Goal: Transaction & Acquisition: Purchase product/service

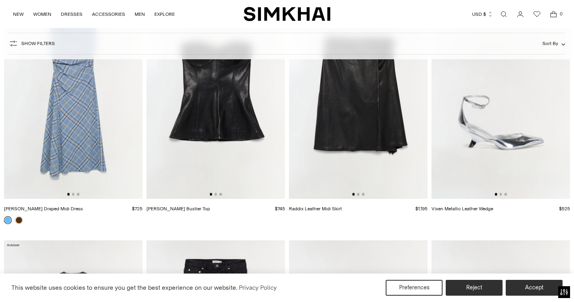
scroll to position [1400, 0]
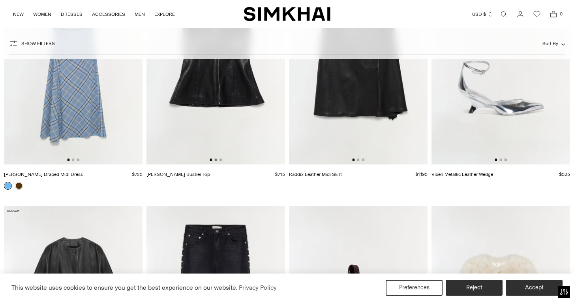
click at [216, 160] on button "Go to slide 2" at bounding box center [215, 159] width 2 height 2
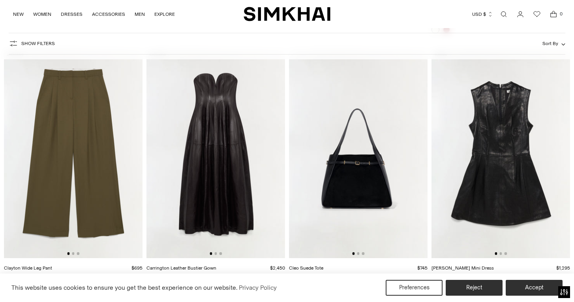
scroll to position [1827, 0]
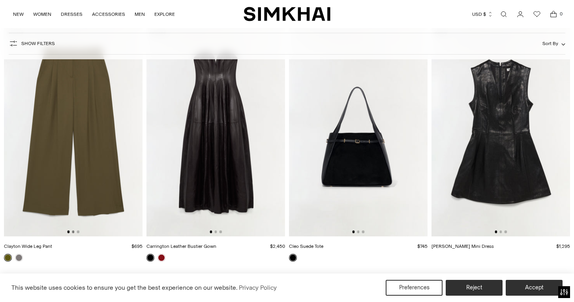
click at [73, 232] on button "Go to slide 2" at bounding box center [73, 231] width 2 height 2
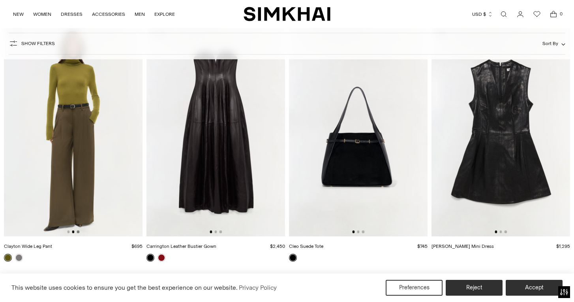
click at [79, 232] on button "Go to slide 3" at bounding box center [78, 231] width 2 height 2
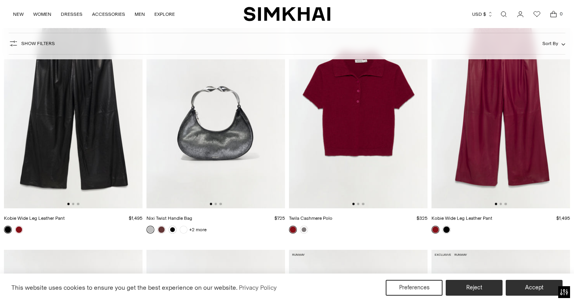
scroll to position [2113, 0]
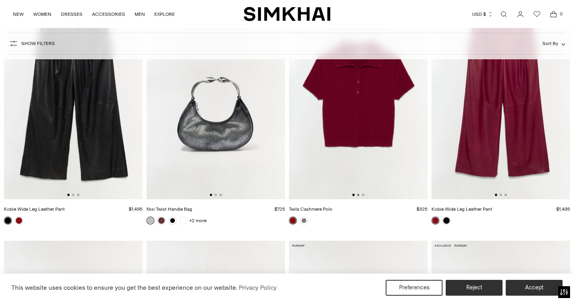
click at [357, 195] on button "Go to slide 2" at bounding box center [358, 194] width 2 height 2
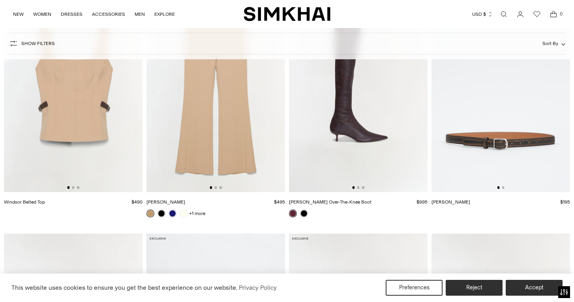
scroll to position [2866, 0]
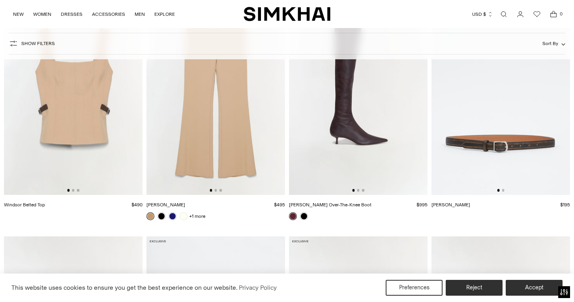
click at [76, 188] on img at bounding box center [73, 91] width 139 height 208
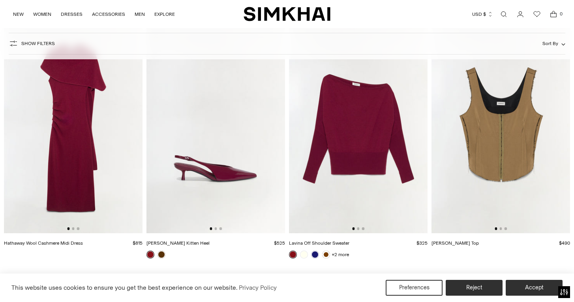
scroll to position [4832, 0]
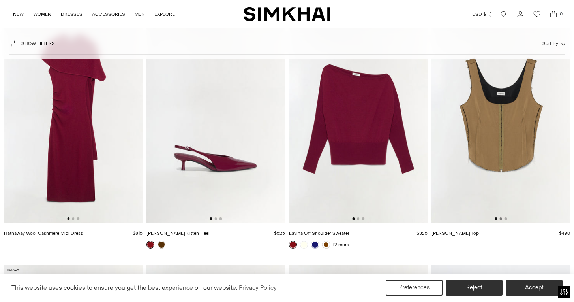
click at [501, 218] on button "Go to slide 2" at bounding box center [500, 218] width 2 height 2
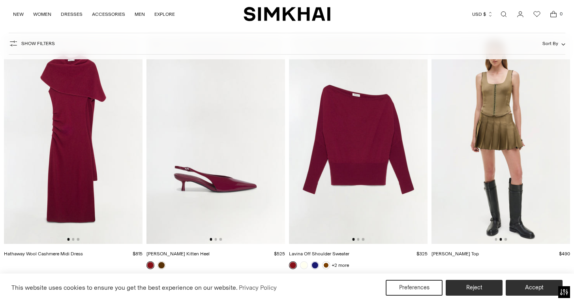
scroll to position [4806, 0]
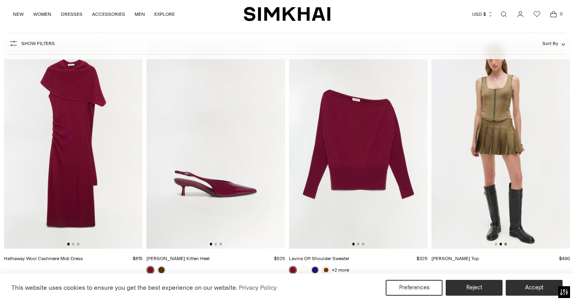
click at [506, 243] on button "Go to slide 3" at bounding box center [506, 243] width 2 height 2
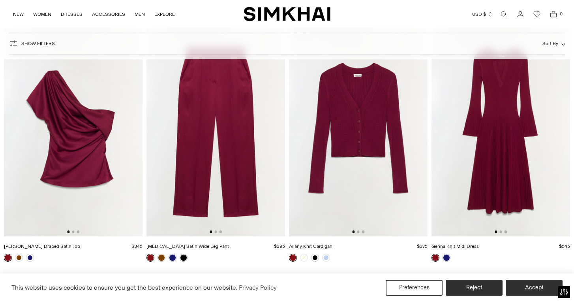
scroll to position [6325, 0]
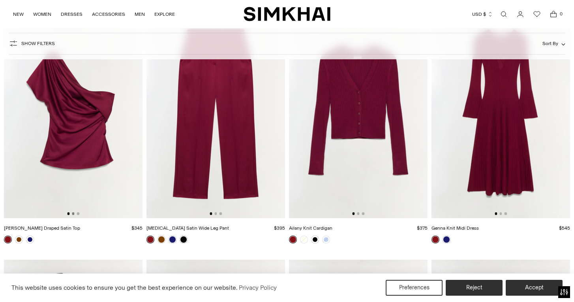
click at [74, 213] on button "Go to slide 2" at bounding box center [73, 213] width 2 height 2
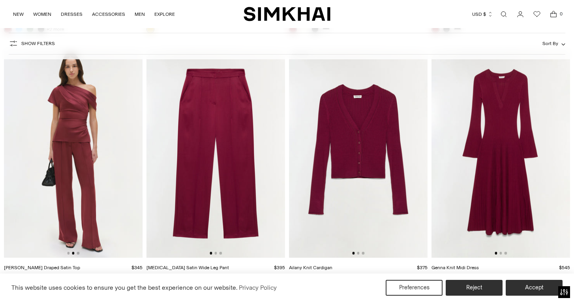
scroll to position [6298, 0]
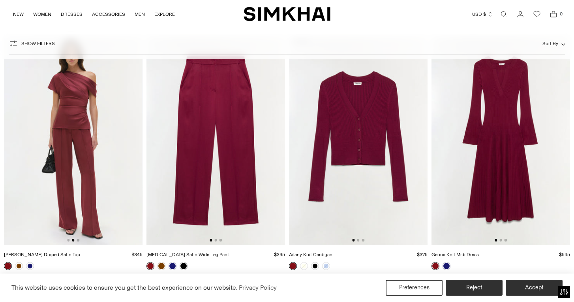
click at [216, 238] on img at bounding box center [215, 140] width 139 height 208
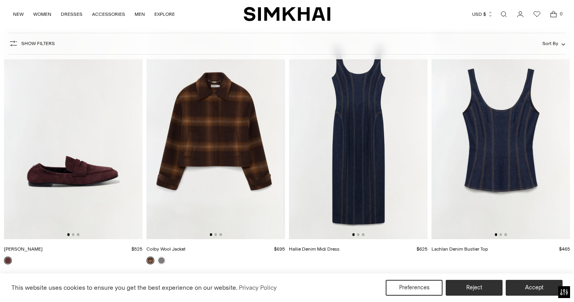
scroll to position [8796, 0]
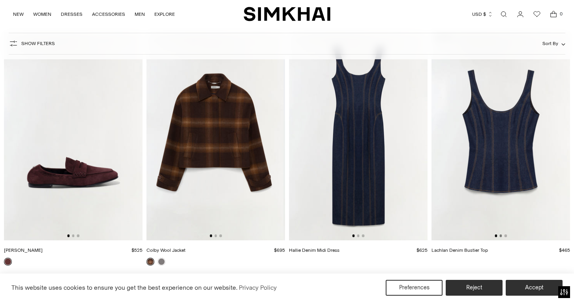
click at [501, 234] on button "Go to slide 2" at bounding box center [500, 235] width 2 height 2
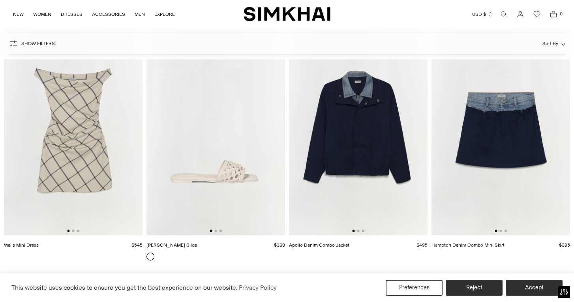
scroll to position [13546, 0]
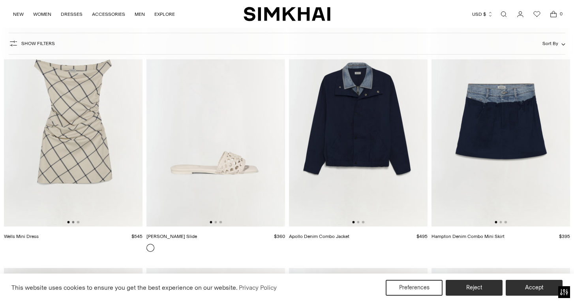
click at [73, 221] on button "Go to slide 2" at bounding box center [73, 222] width 2 height 2
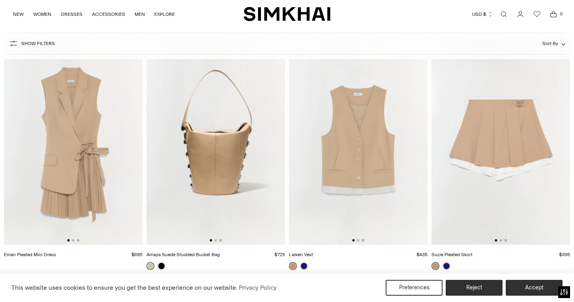
scroll to position [14026, 0]
click at [359, 240] on button "Go to slide 2" at bounding box center [358, 241] width 2 height 2
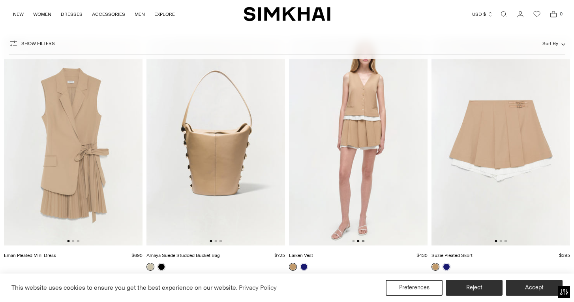
click at [364, 241] on button "Go to slide 3" at bounding box center [363, 241] width 2 height 2
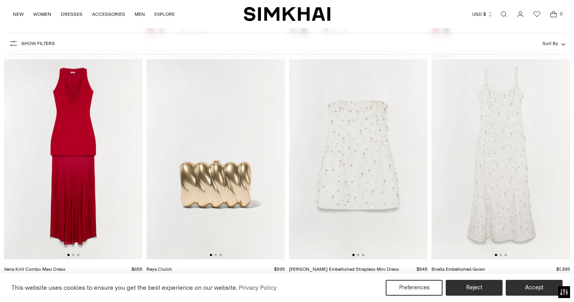
scroll to position [15017, 0]
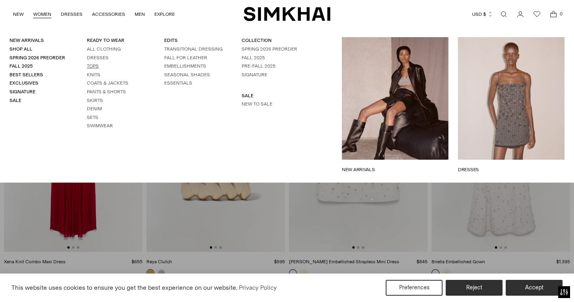
click at [95, 65] on link "Tops" at bounding box center [93, 66] width 12 height 6
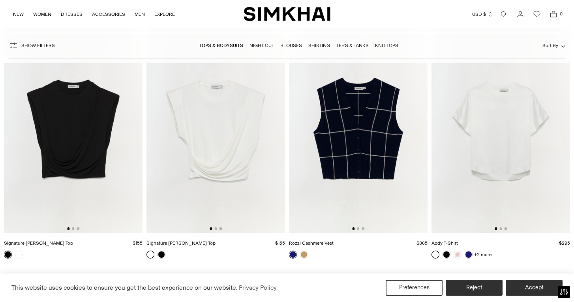
scroll to position [3825, 0]
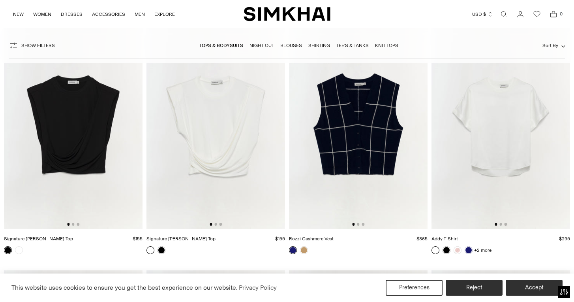
click at [358, 222] on img at bounding box center [358, 125] width 139 height 208
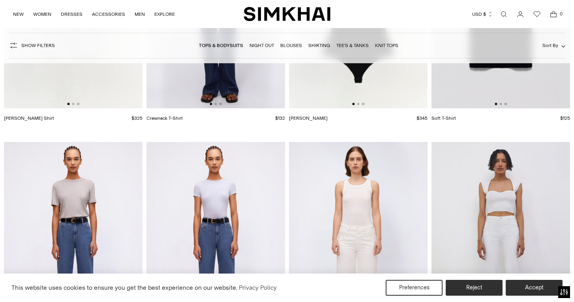
scroll to position [6661, 0]
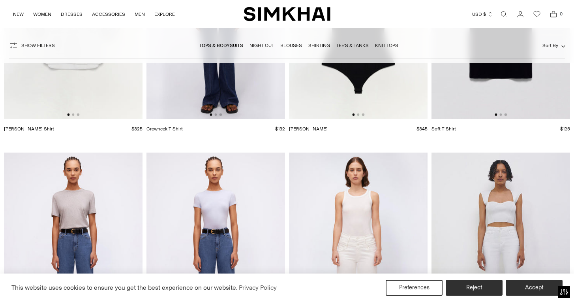
click at [285, 43] on link "Blouses" at bounding box center [291, 46] width 22 height 6
